Goal: Use online tool/utility: Utilize a website feature to perform a specific function

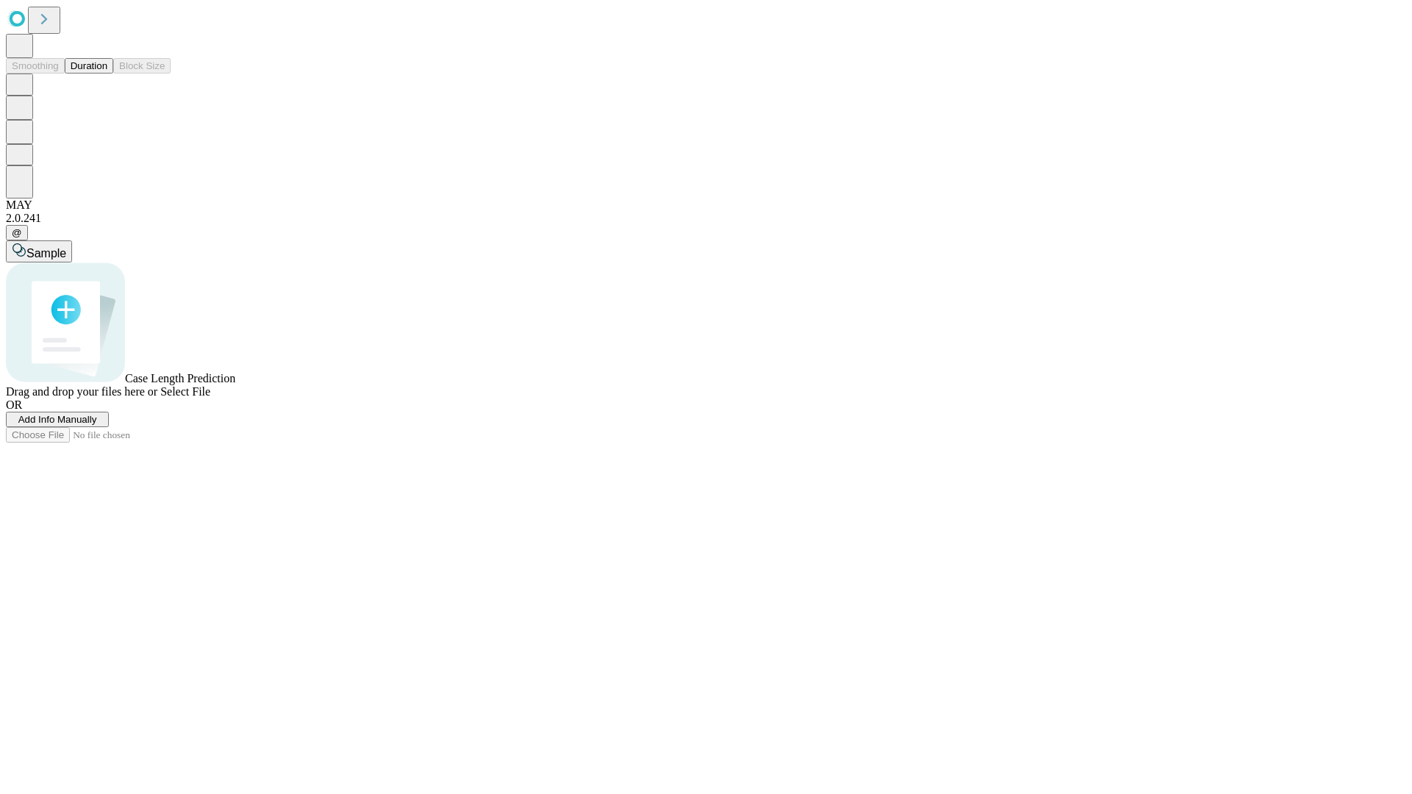
click at [107, 74] on button "Duration" at bounding box center [89, 65] width 49 height 15
click at [66, 247] on span "Sample" at bounding box center [46, 253] width 40 height 13
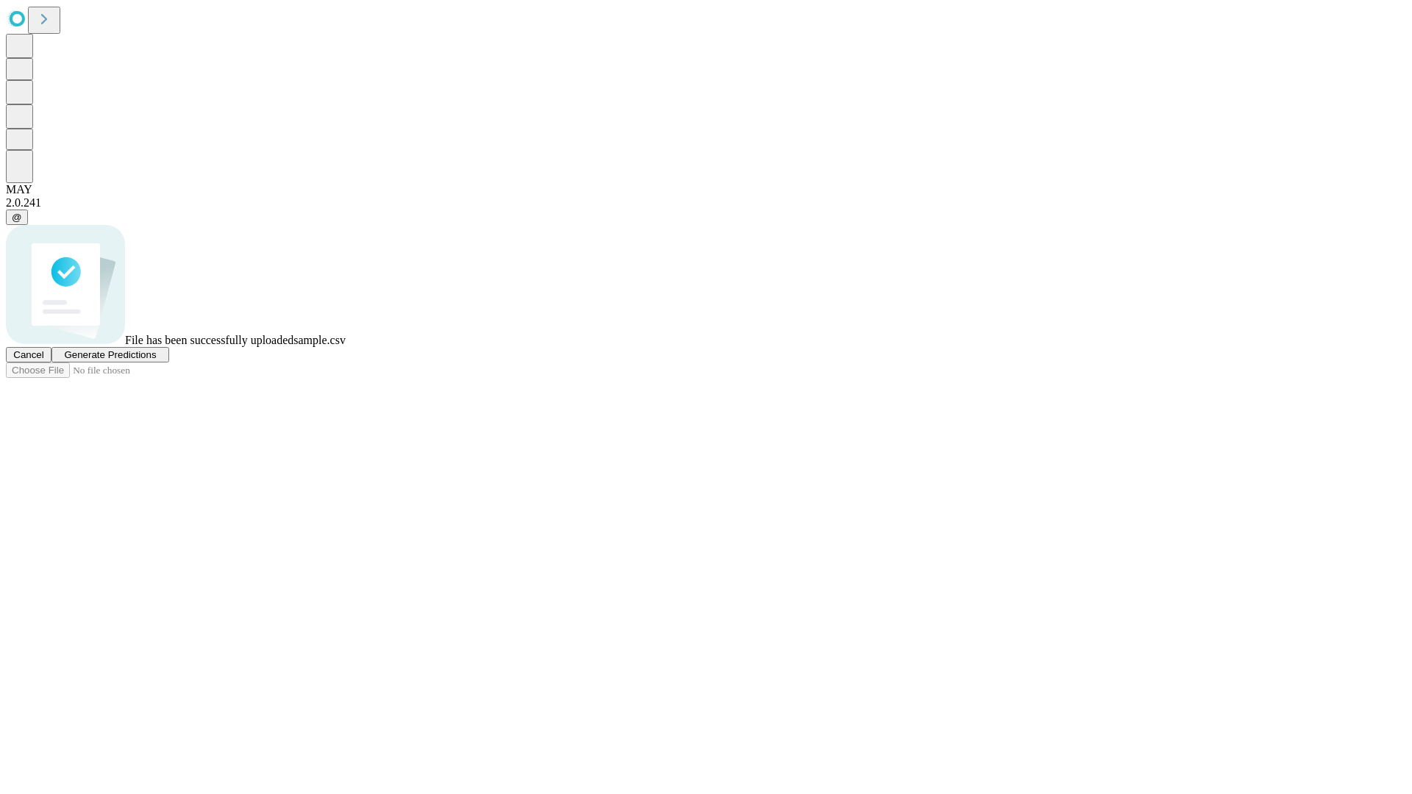
click at [156, 360] on span "Generate Predictions" at bounding box center [110, 354] width 92 height 11
